Goal: Task Accomplishment & Management: Manage account settings

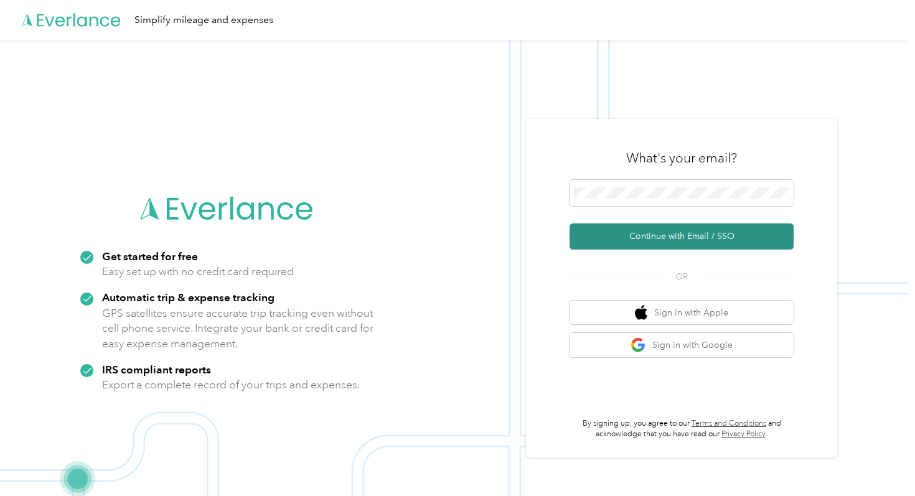
click at [638, 233] on button "Continue with Email / SSO" at bounding box center [682, 237] width 224 height 26
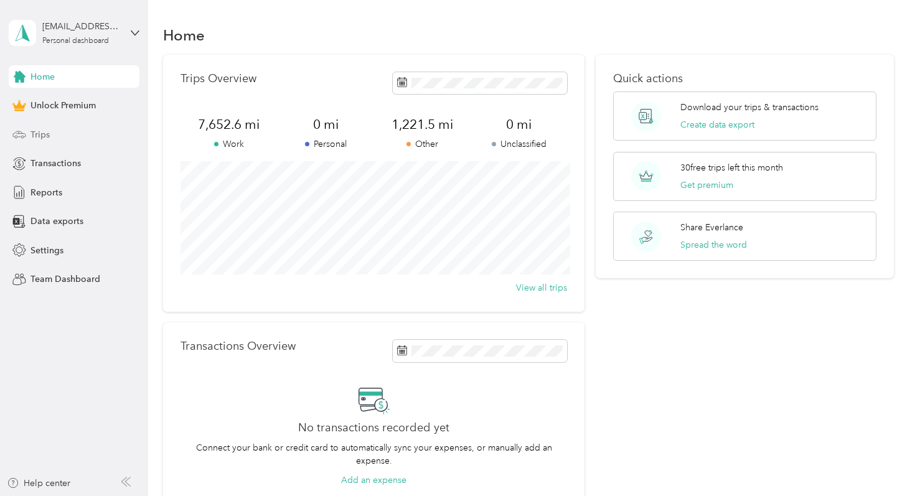
click at [98, 128] on div "Trips" at bounding box center [74, 134] width 131 height 22
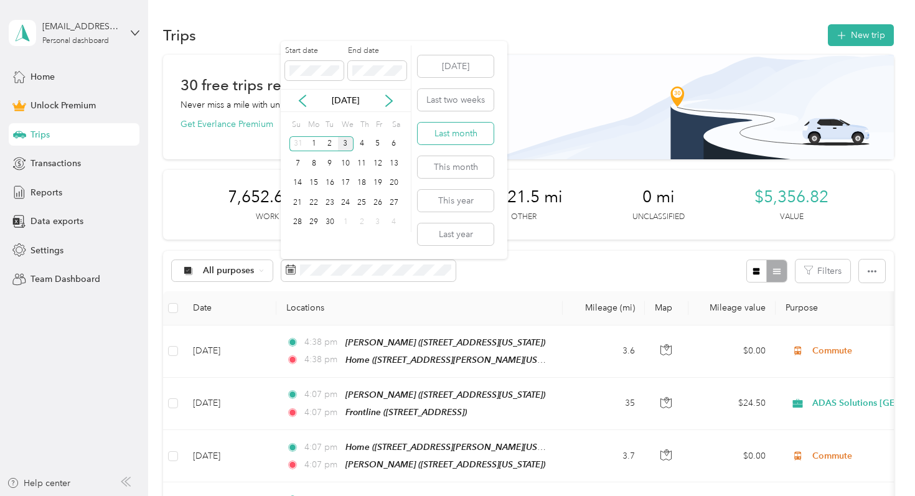
click at [461, 137] on button "Last month" at bounding box center [456, 134] width 76 height 22
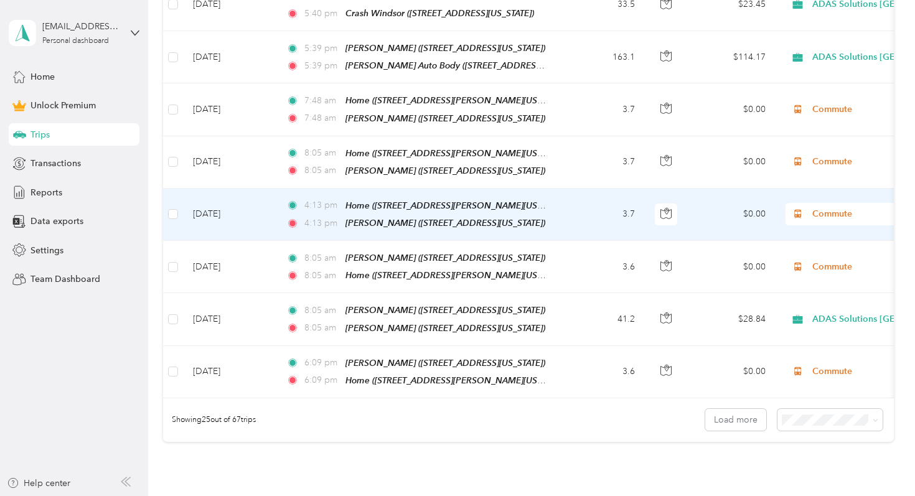
scroll to position [1241, 0]
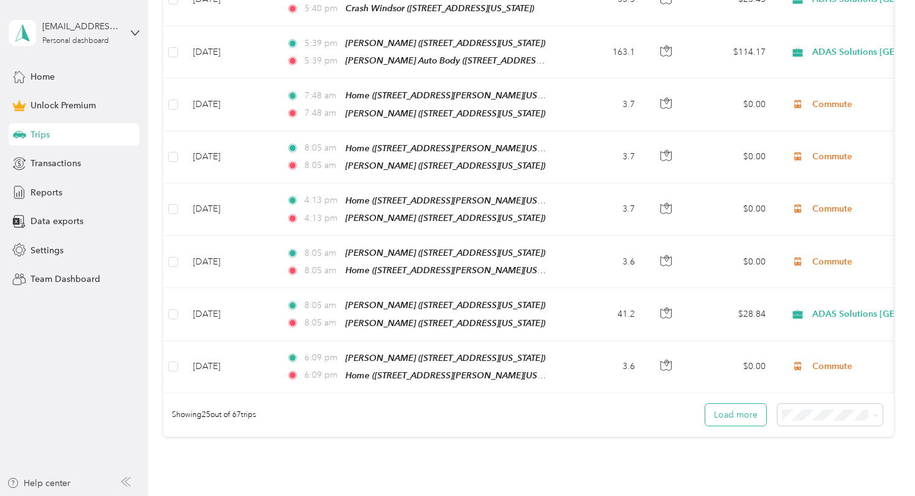
click at [731, 404] on button "Load more" at bounding box center [736, 415] width 61 height 22
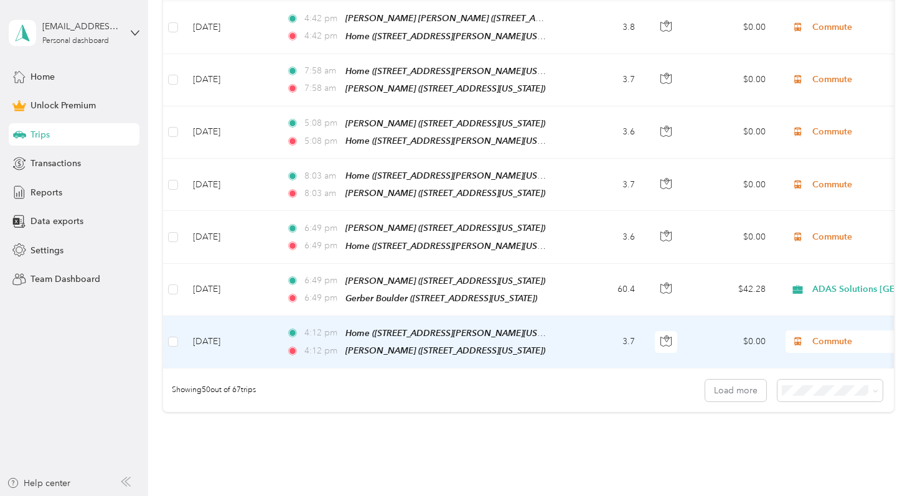
scroll to position [2588, 0]
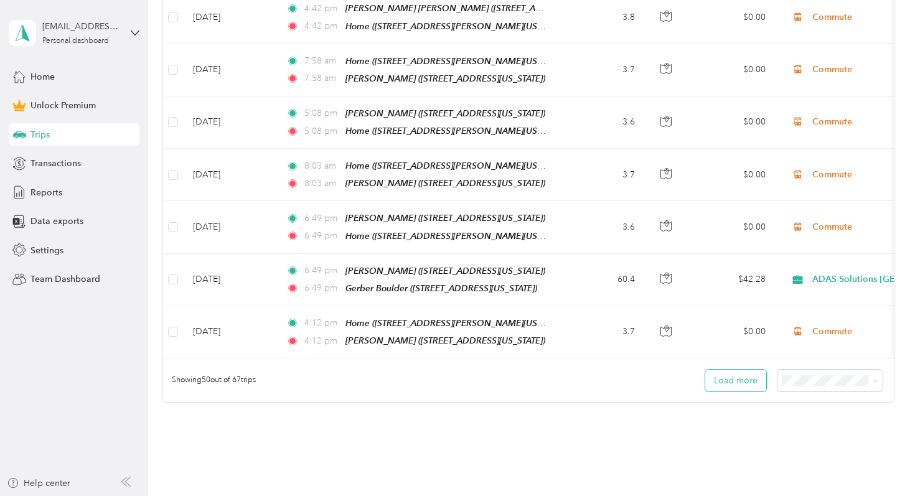
click at [734, 370] on button "Load more" at bounding box center [736, 381] width 61 height 22
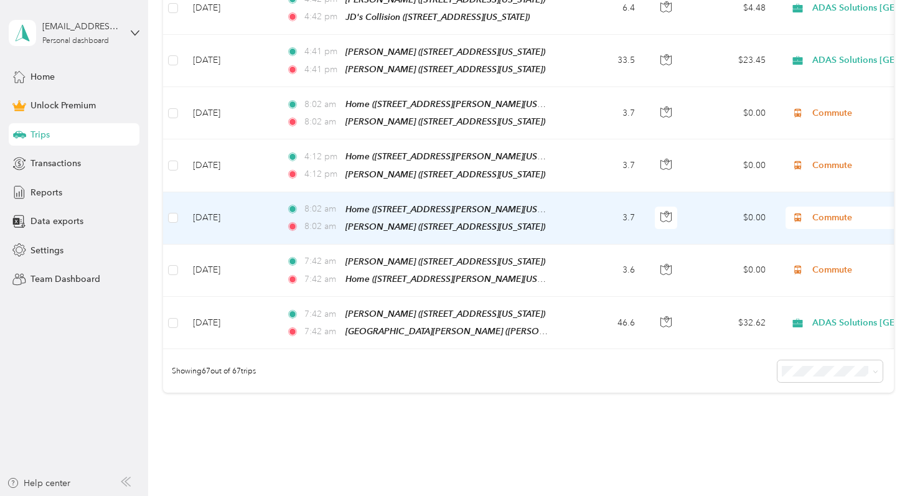
scroll to position [3517, 0]
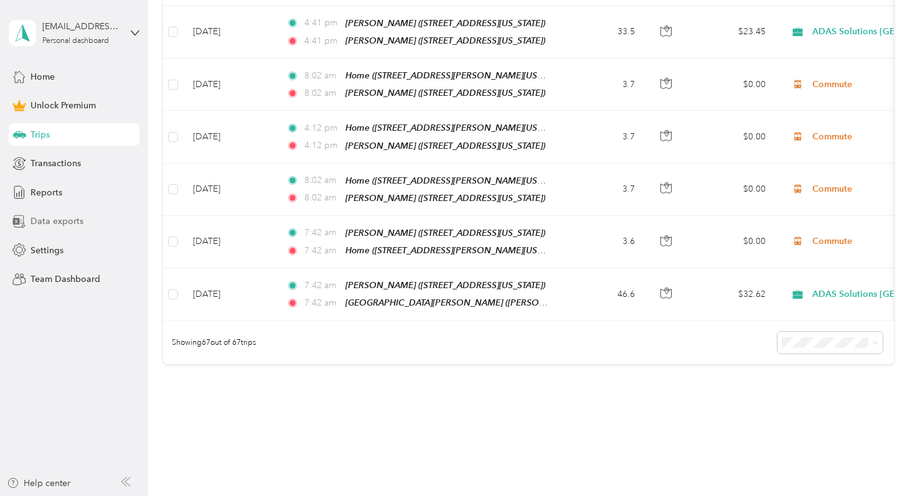
click at [105, 220] on div "Data exports" at bounding box center [74, 221] width 131 height 22
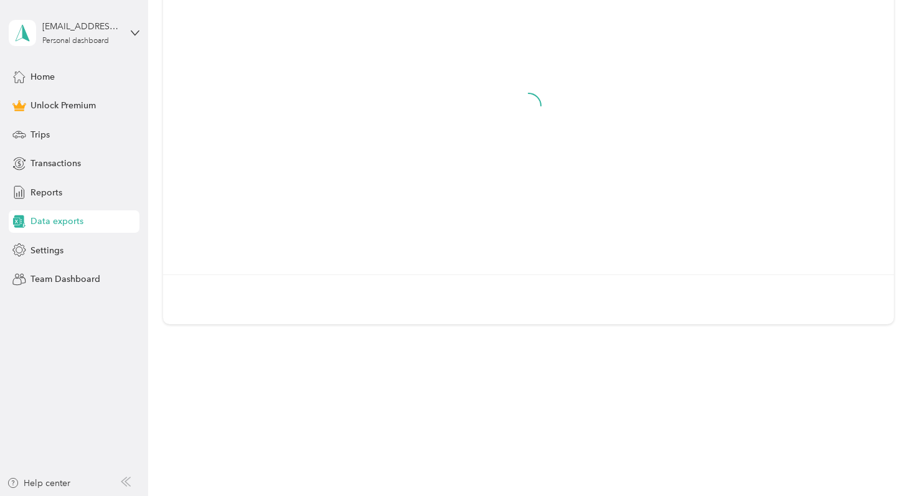
scroll to position [151, 0]
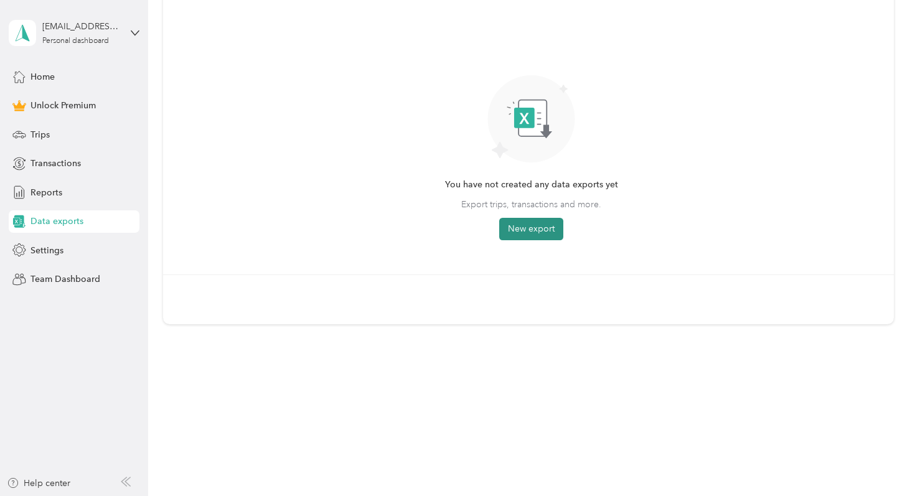
click at [509, 232] on button "New export" at bounding box center [531, 229] width 64 height 22
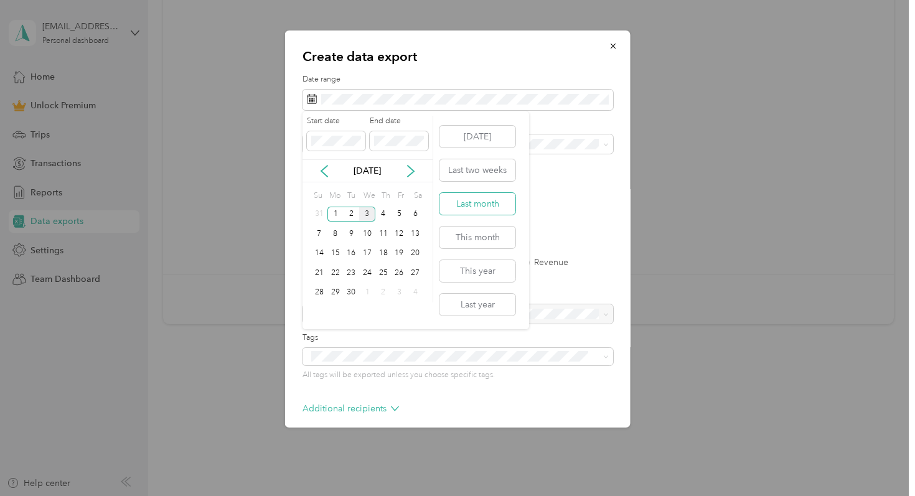
click at [500, 209] on button "Last month" at bounding box center [478, 204] width 76 height 22
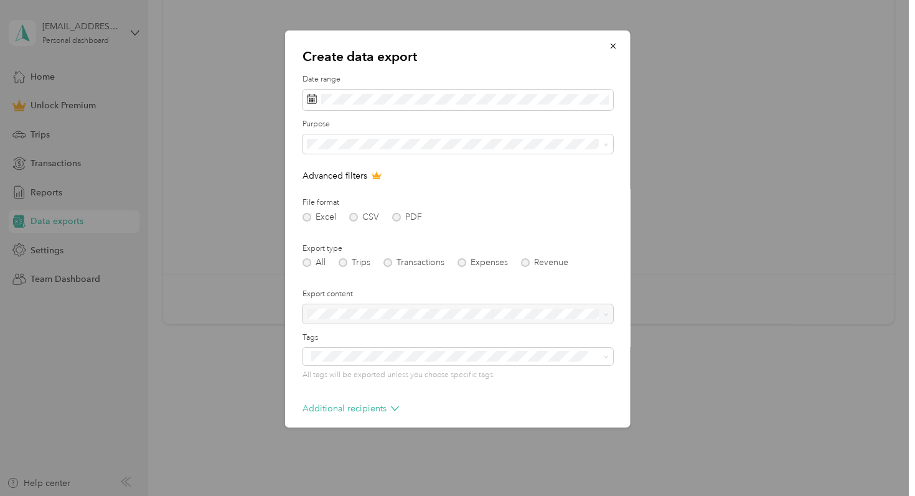
scroll to position [55, 0]
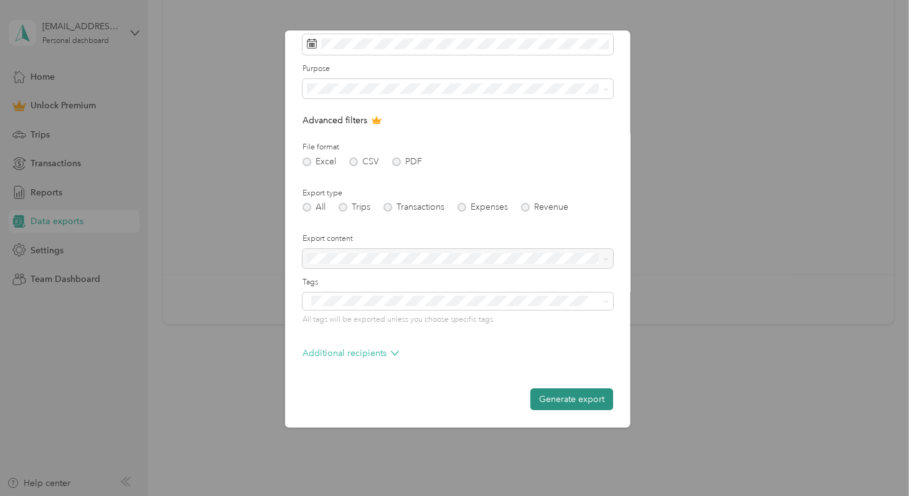
click at [554, 396] on button "Generate export" at bounding box center [572, 400] width 83 height 22
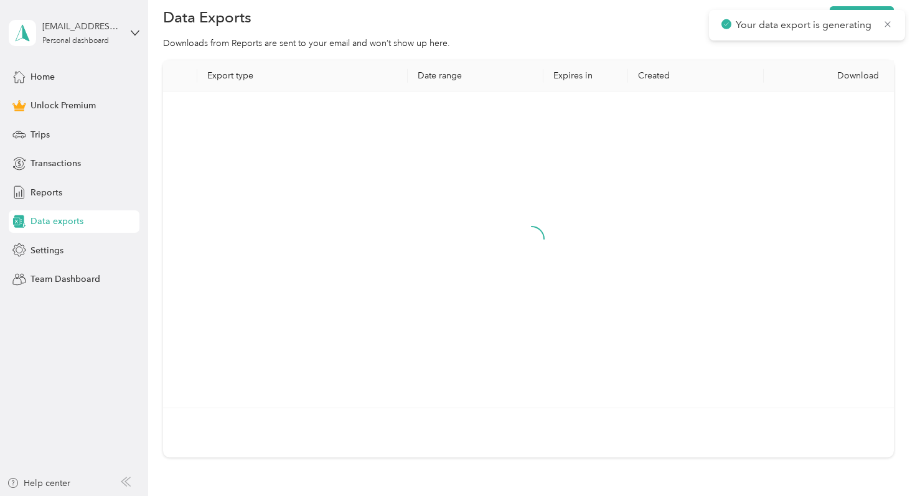
scroll to position [0, 0]
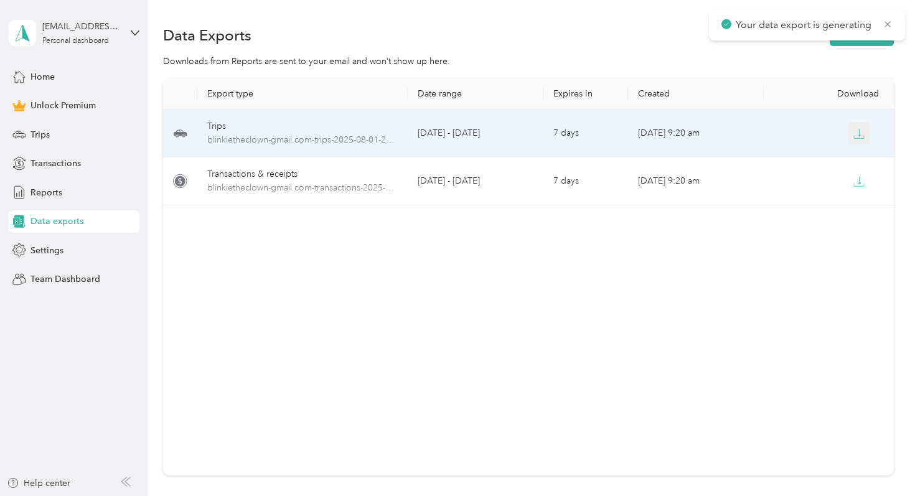
click at [859, 133] on icon "button" at bounding box center [860, 132] width 4 height 7
